Goal: Task Accomplishment & Management: Use online tool/utility

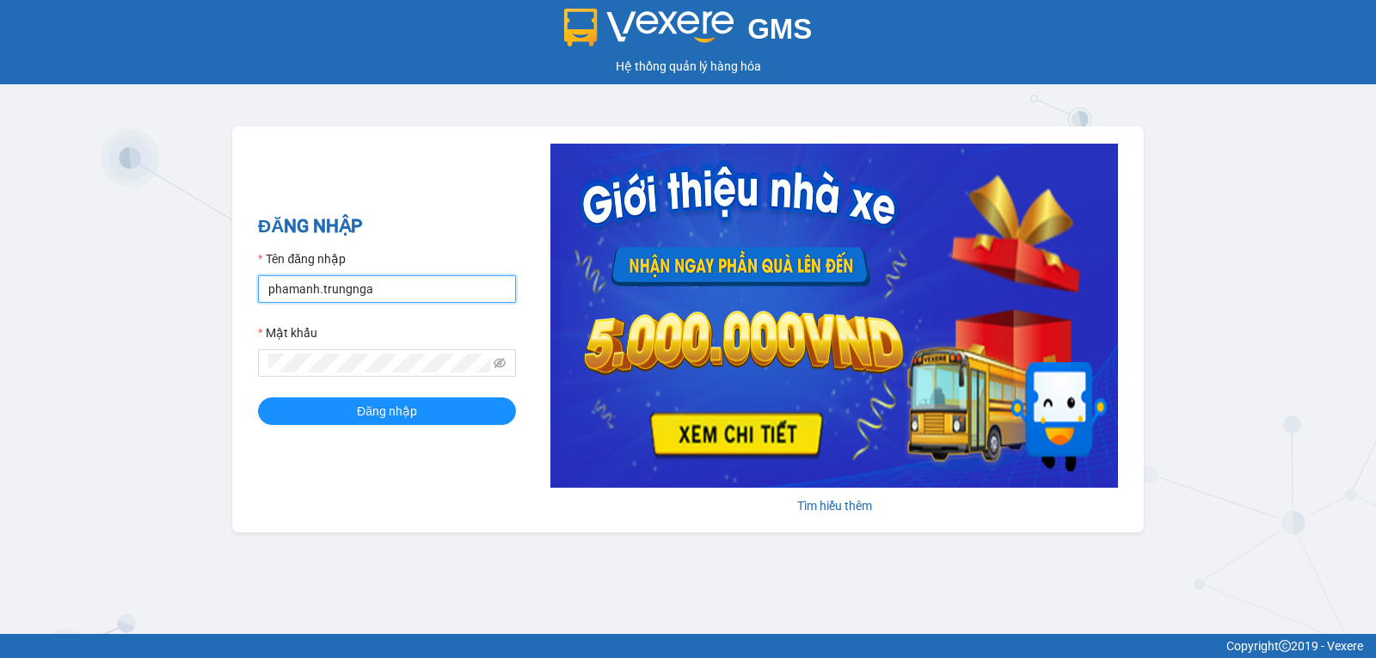
click at [421, 293] on input "phamanh.trungnga" at bounding box center [387, 289] width 258 height 28
type input "quynhquynh.trungnga"
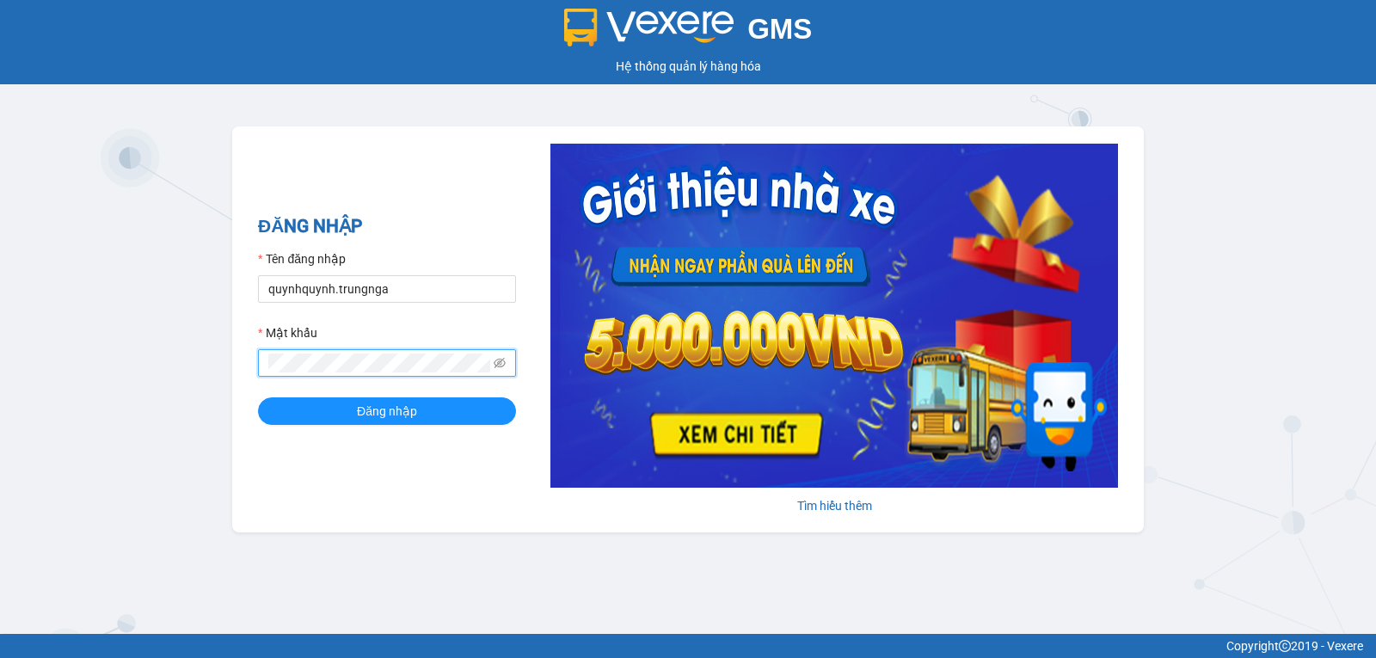
click at [258, 397] on button "Đăng nhập" at bounding box center [387, 411] width 258 height 28
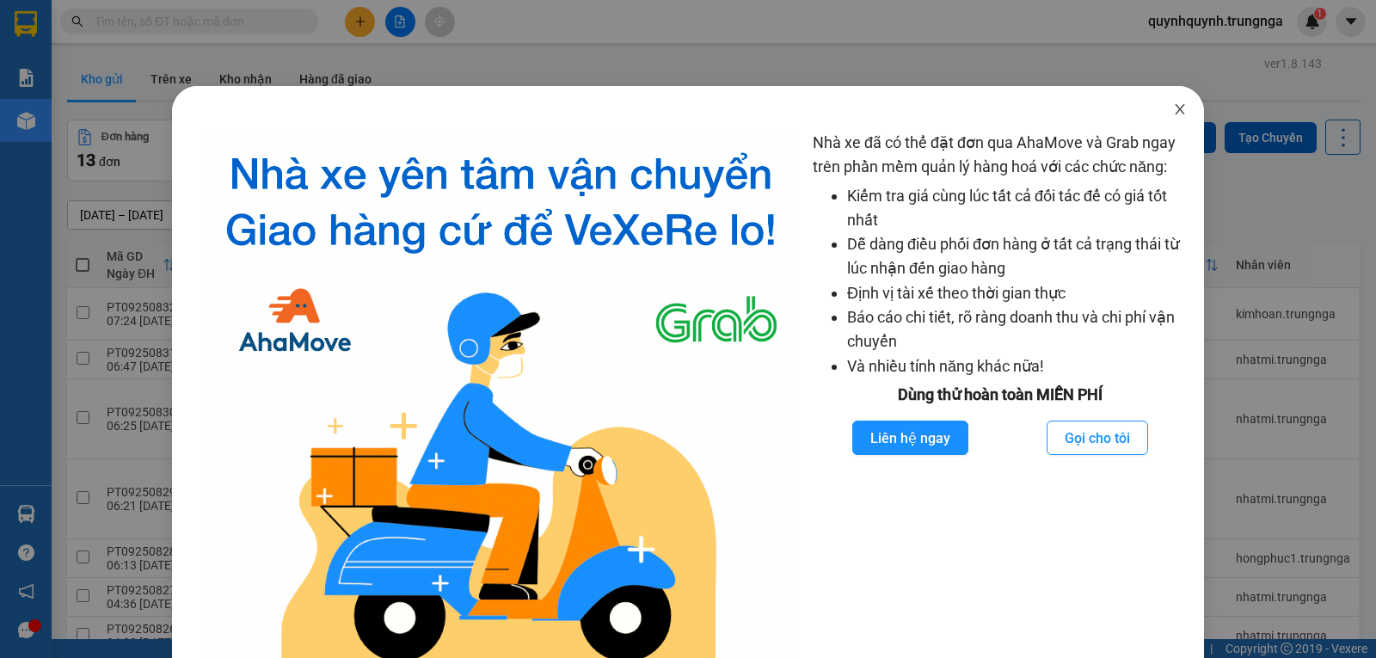
click at [1177, 110] on span "Close" at bounding box center [1180, 110] width 48 height 48
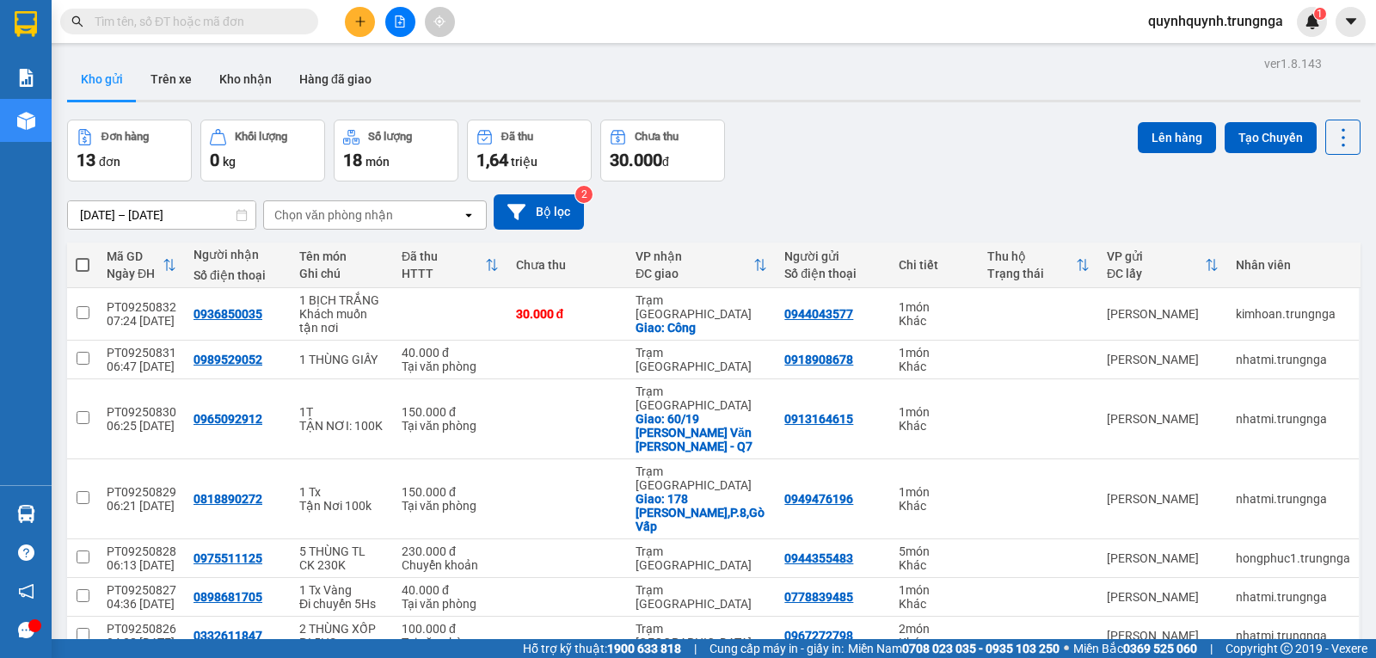
click at [255, 16] on input "text" at bounding box center [196, 21] width 203 height 19
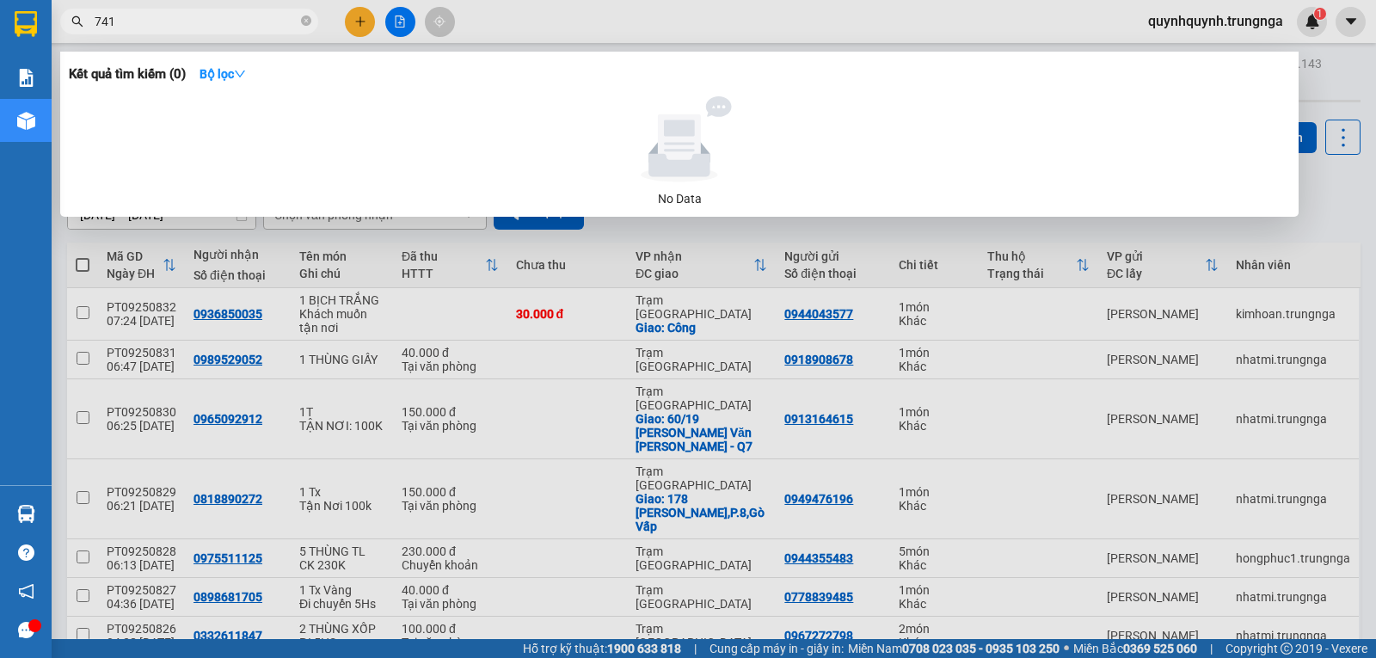
type input "7412"
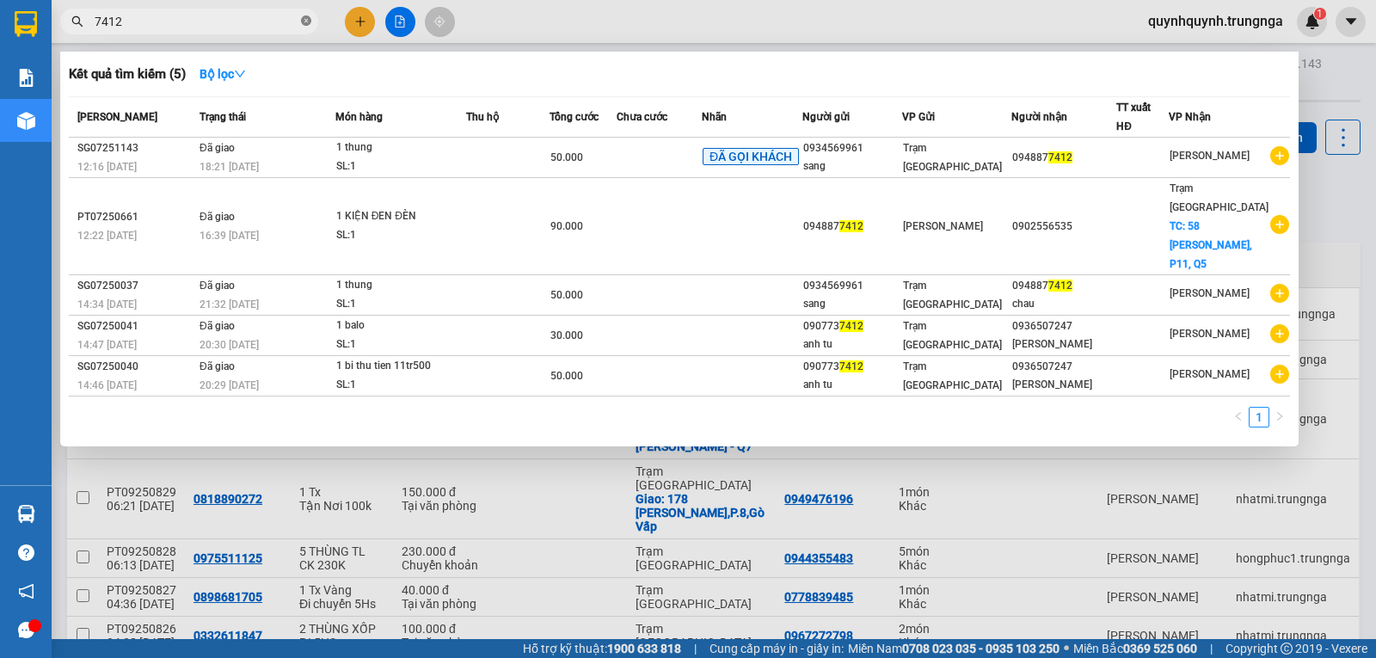
click at [306, 20] on icon "close-circle" at bounding box center [306, 20] width 10 height 10
